Goal: Navigation & Orientation: Find specific page/section

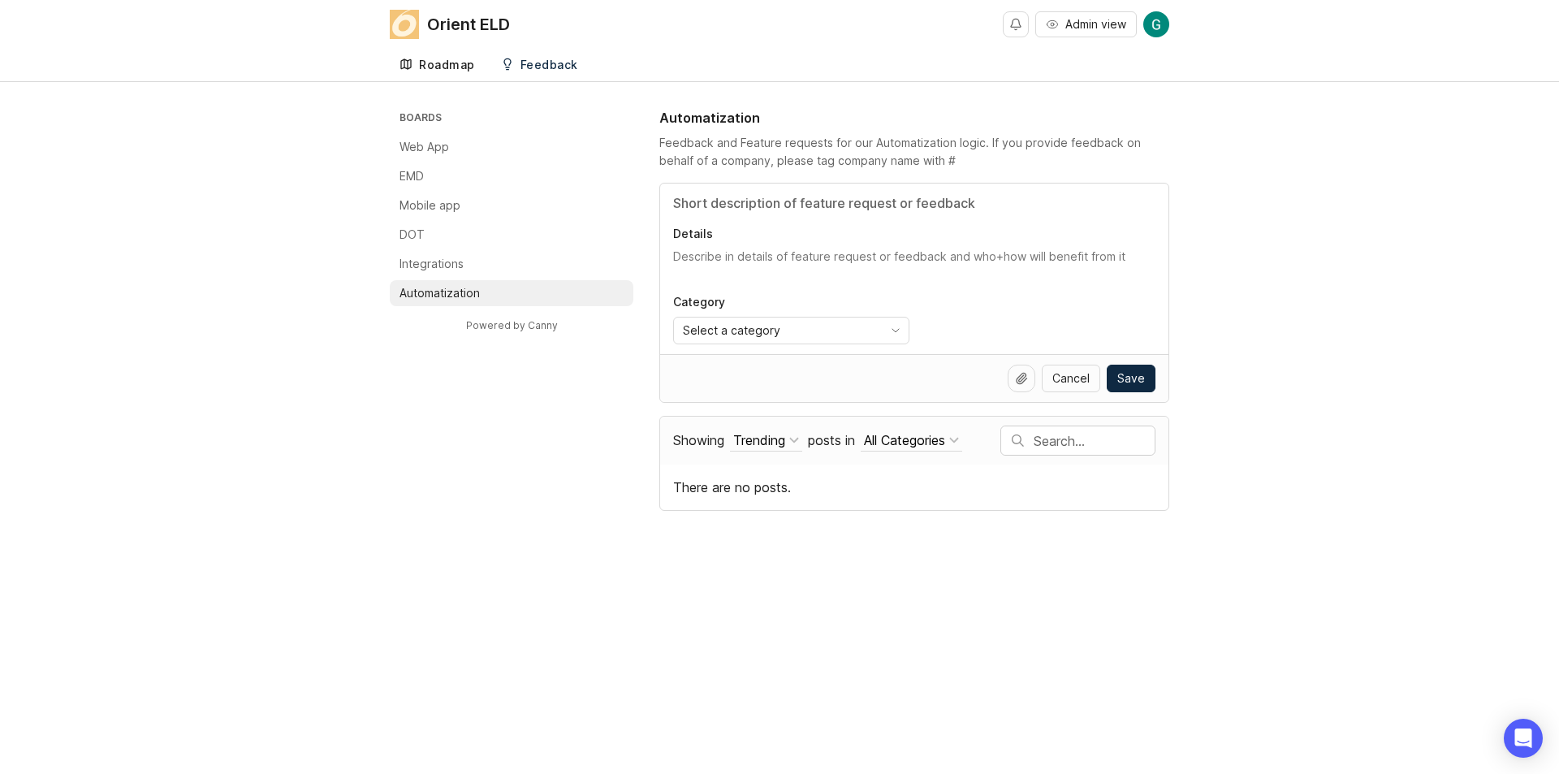
click at [469, 63] on div "Roadmap" at bounding box center [447, 64] width 56 height 11
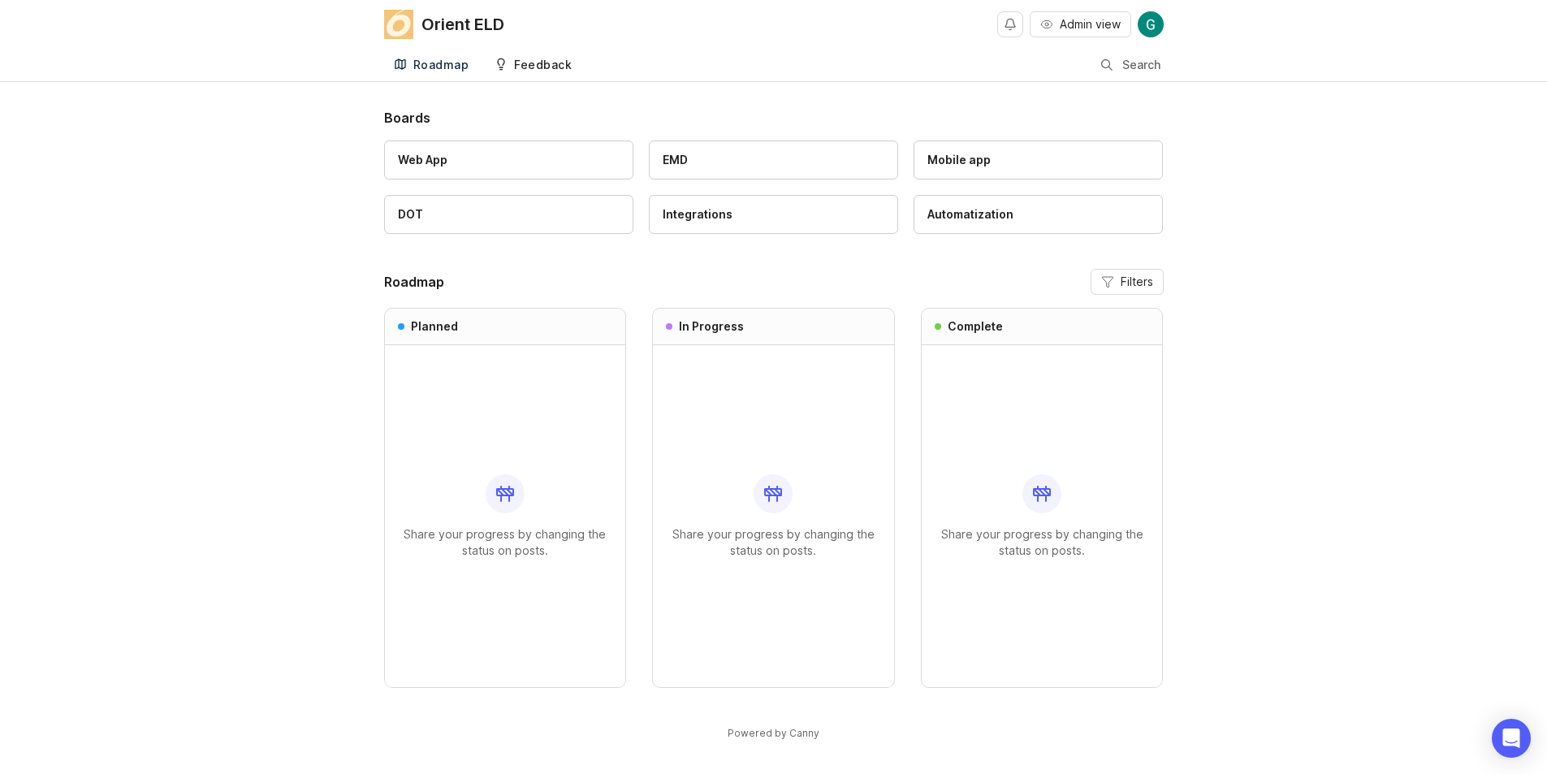
click at [534, 67] on div "Feedback" at bounding box center [543, 64] width 58 height 11
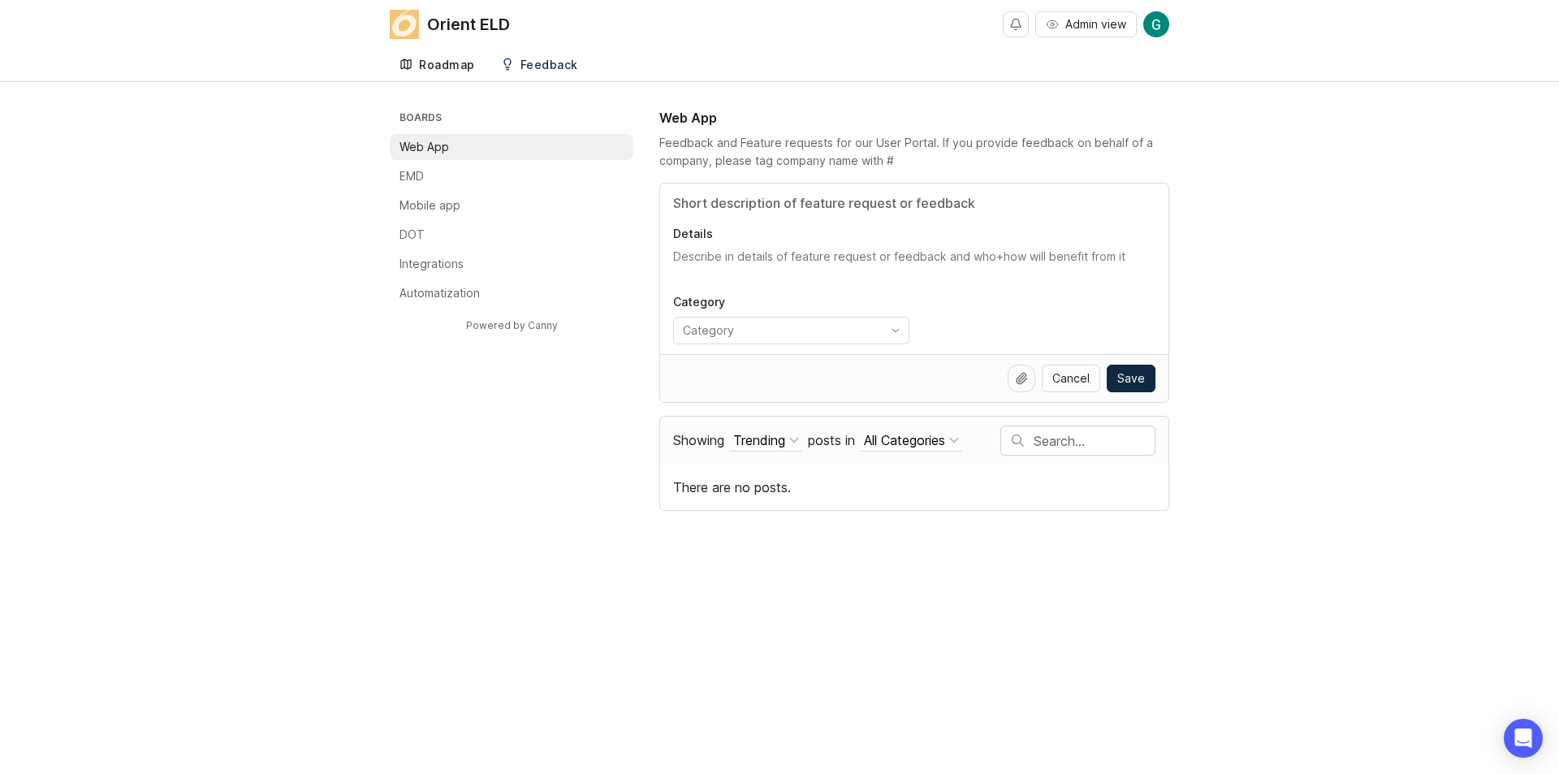
click at [468, 72] on link "Roadmap" at bounding box center [437, 65] width 95 height 33
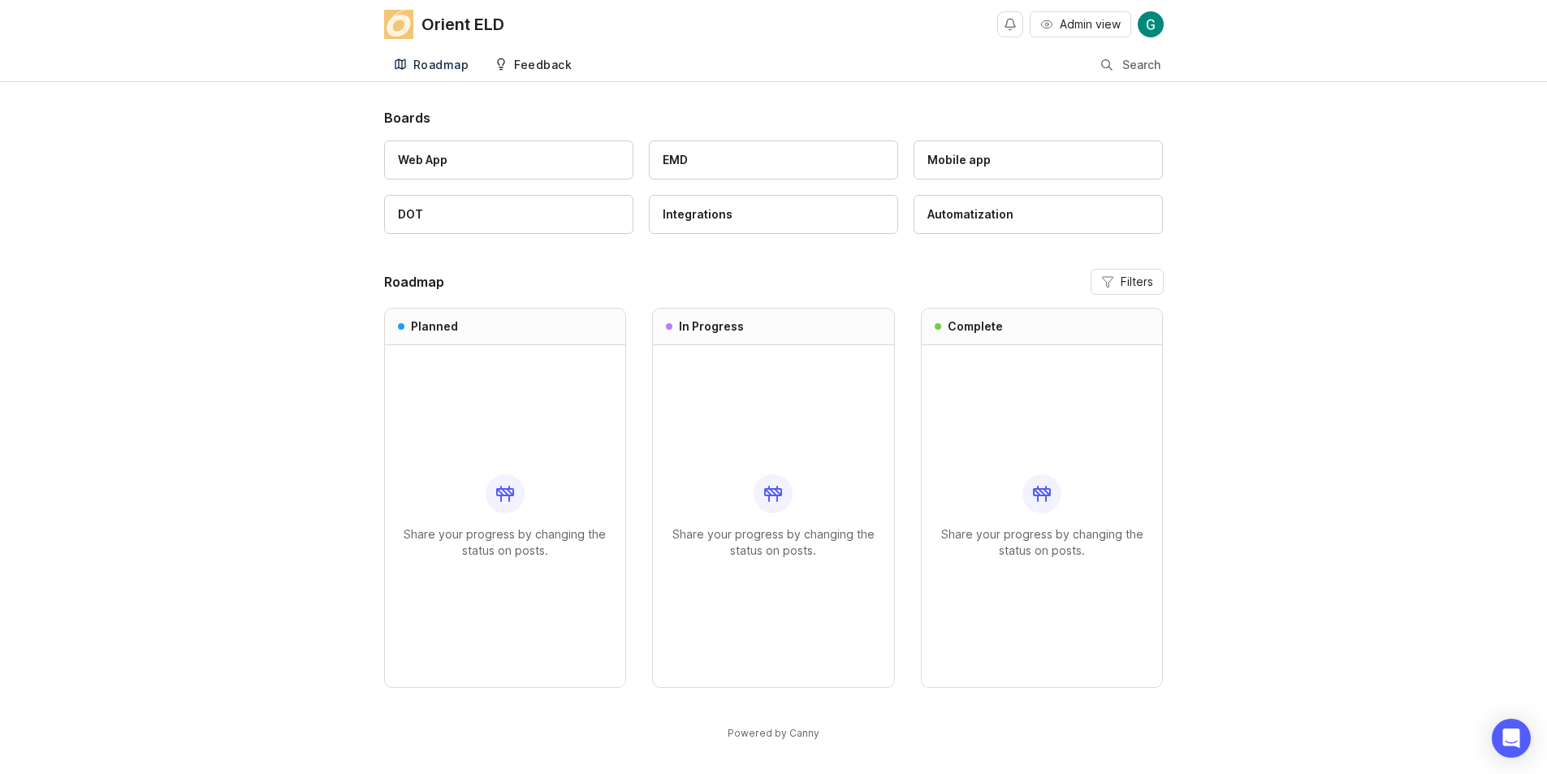
click at [534, 72] on link "Feedback" at bounding box center [533, 65] width 97 height 33
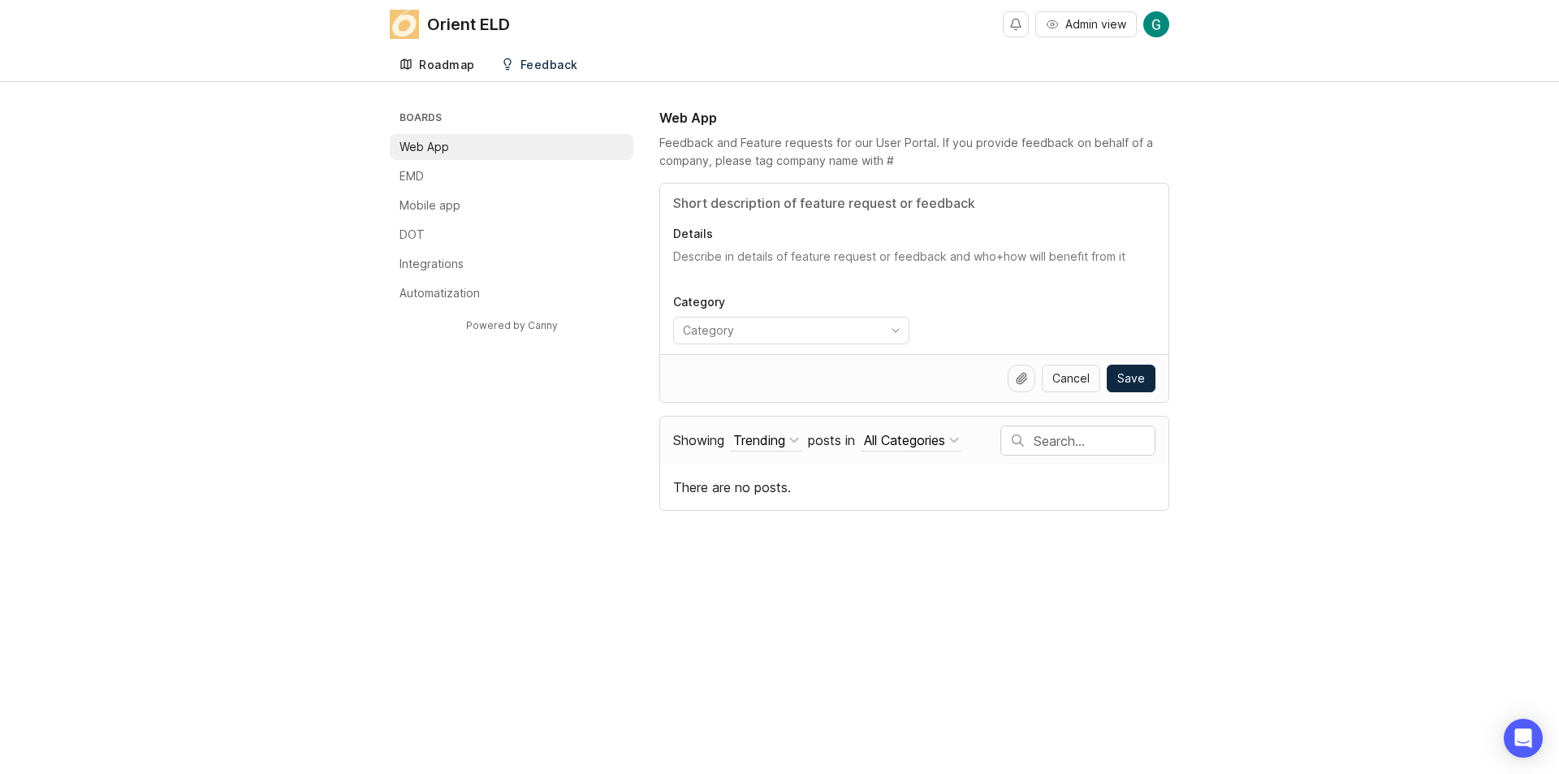
click at [465, 70] on div "Roadmap" at bounding box center [447, 64] width 56 height 11
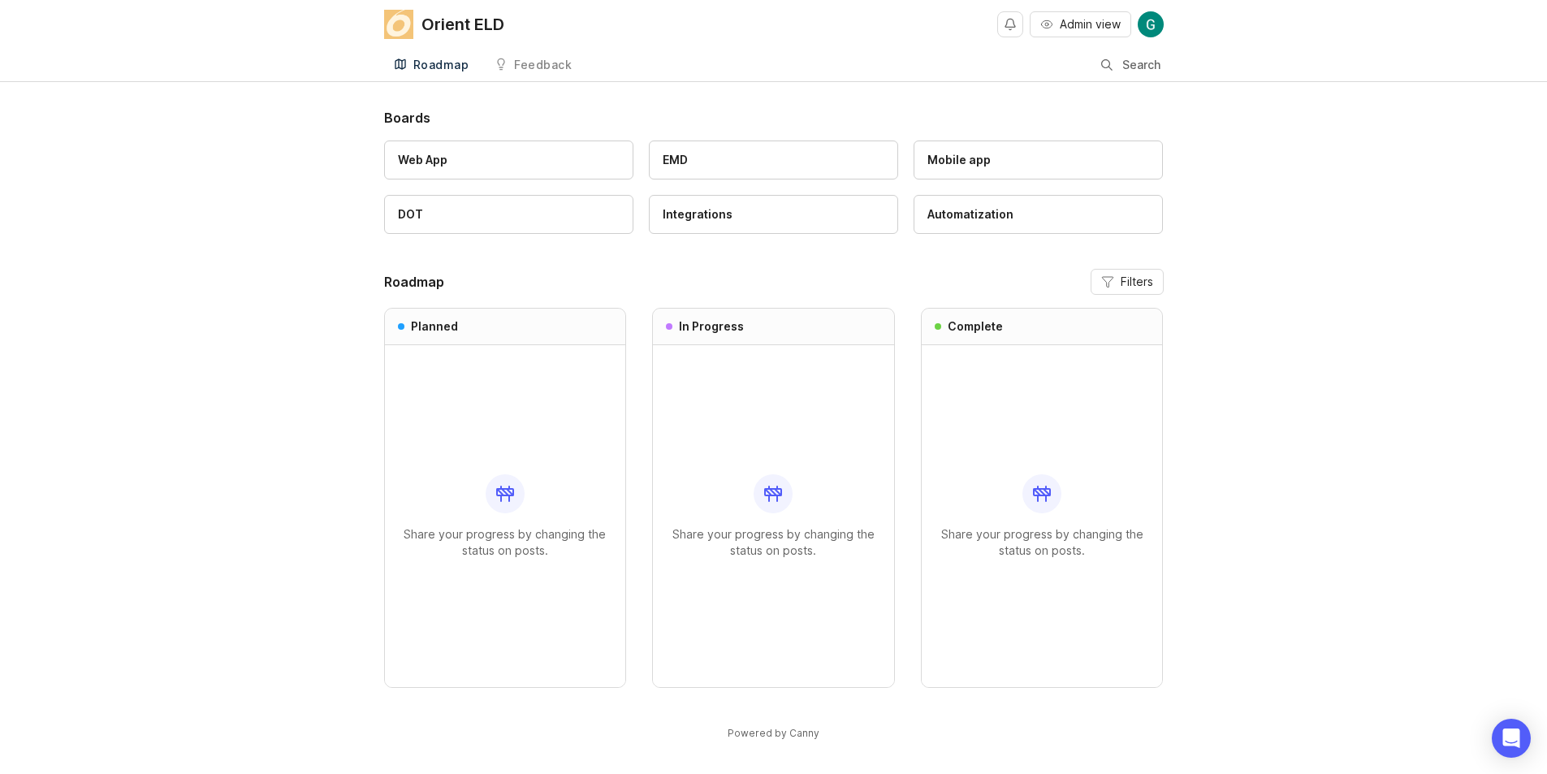
drag, startPoint x: 510, startPoint y: 62, endPoint x: 515, endPoint y: 97, distance: 36.1
click at [512, 62] on link "Feedback" at bounding box center [533, 65] width 97 height 33
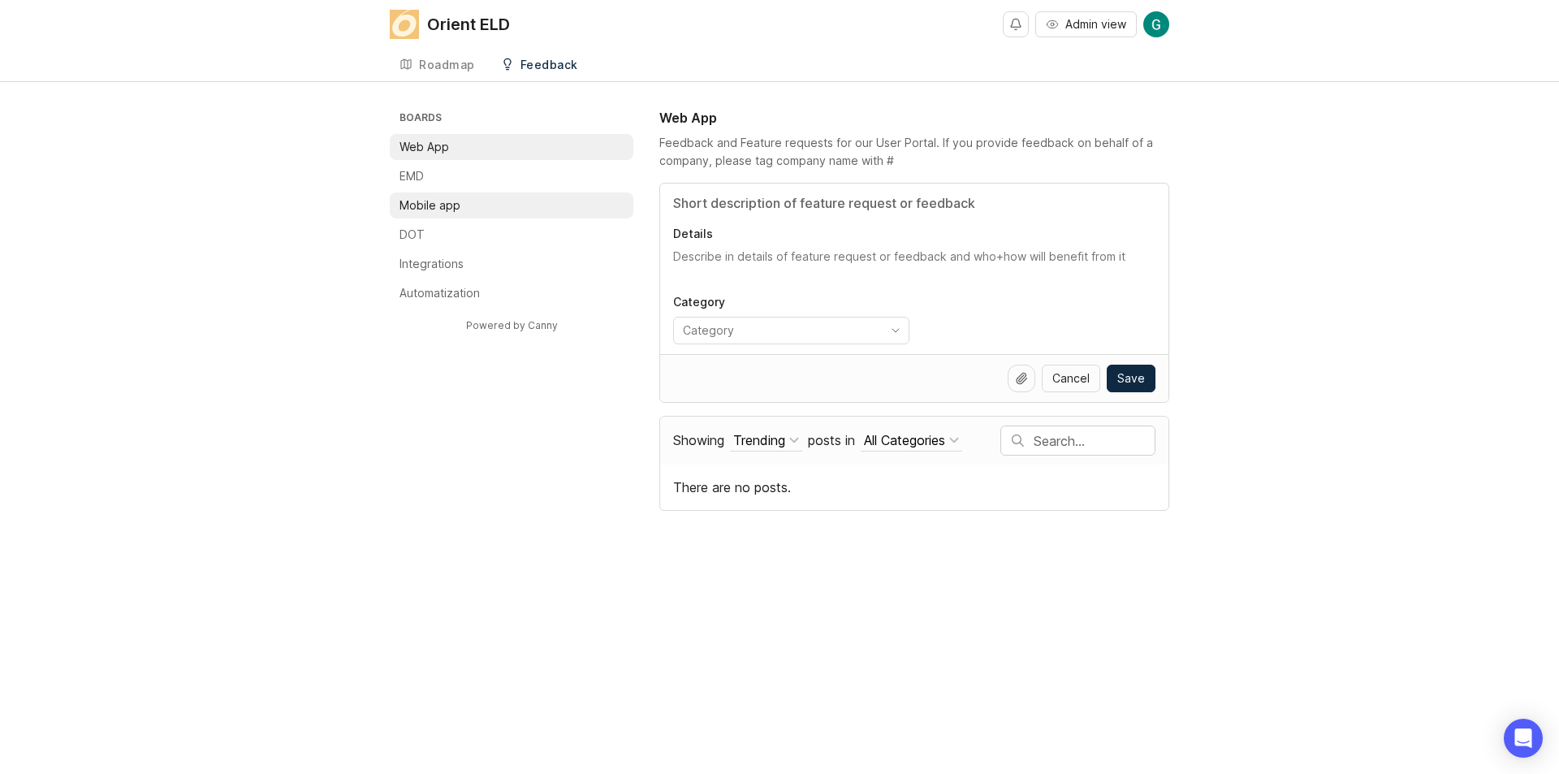
click at [453, 210] on p "Mobile app" at bounding box center [430, 205] width 61 height 16
click at [797, 321] on div "Select a category" at bounding box center [775, 331] width 202 height 26
click at [991, 607] on div "Orient ELD Admin view Create Roadmap Feedback Mobile app 0 Boards Web App EMD M…" at bounding box center [779, 387] width 1559 height 774
